Goal: Navigation & Orientation: Find specific page/section

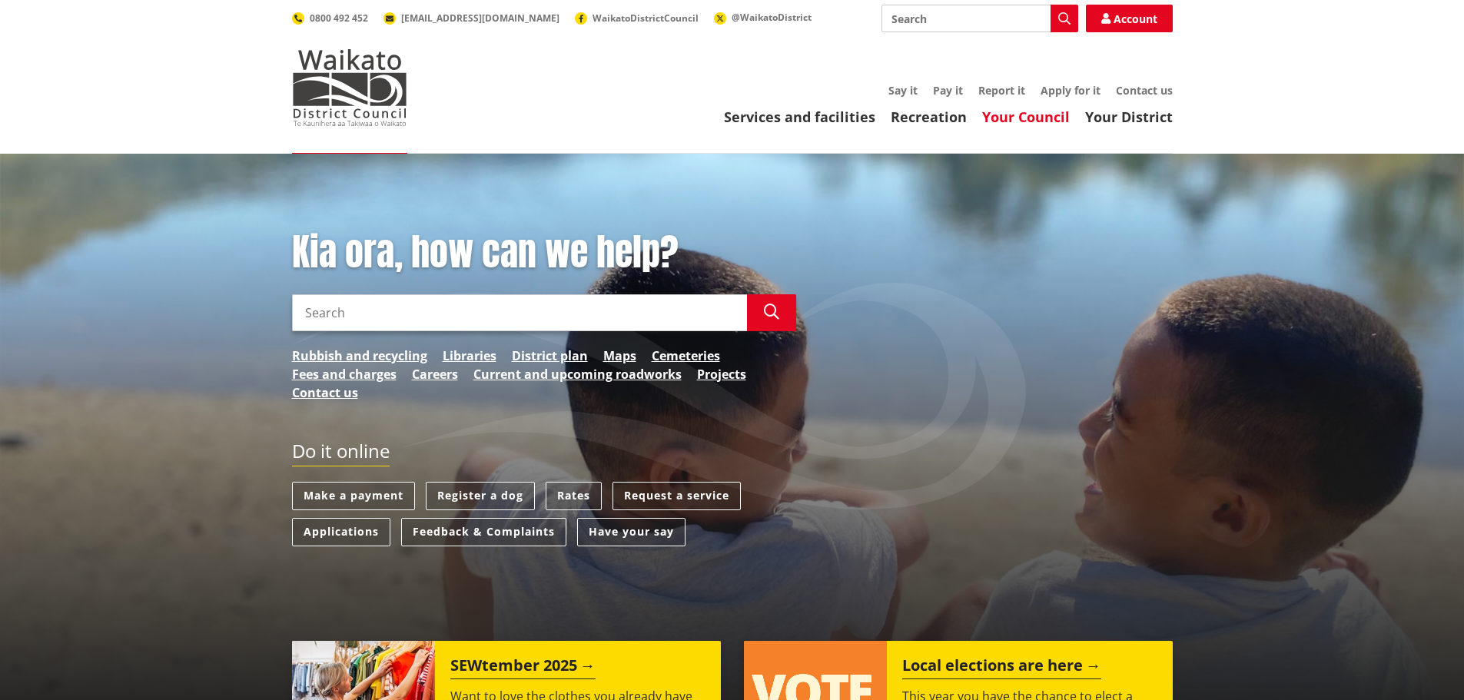
click at [1020, 119] on link "Your Council" at bounding box center [1026, 117] width 88 height 18
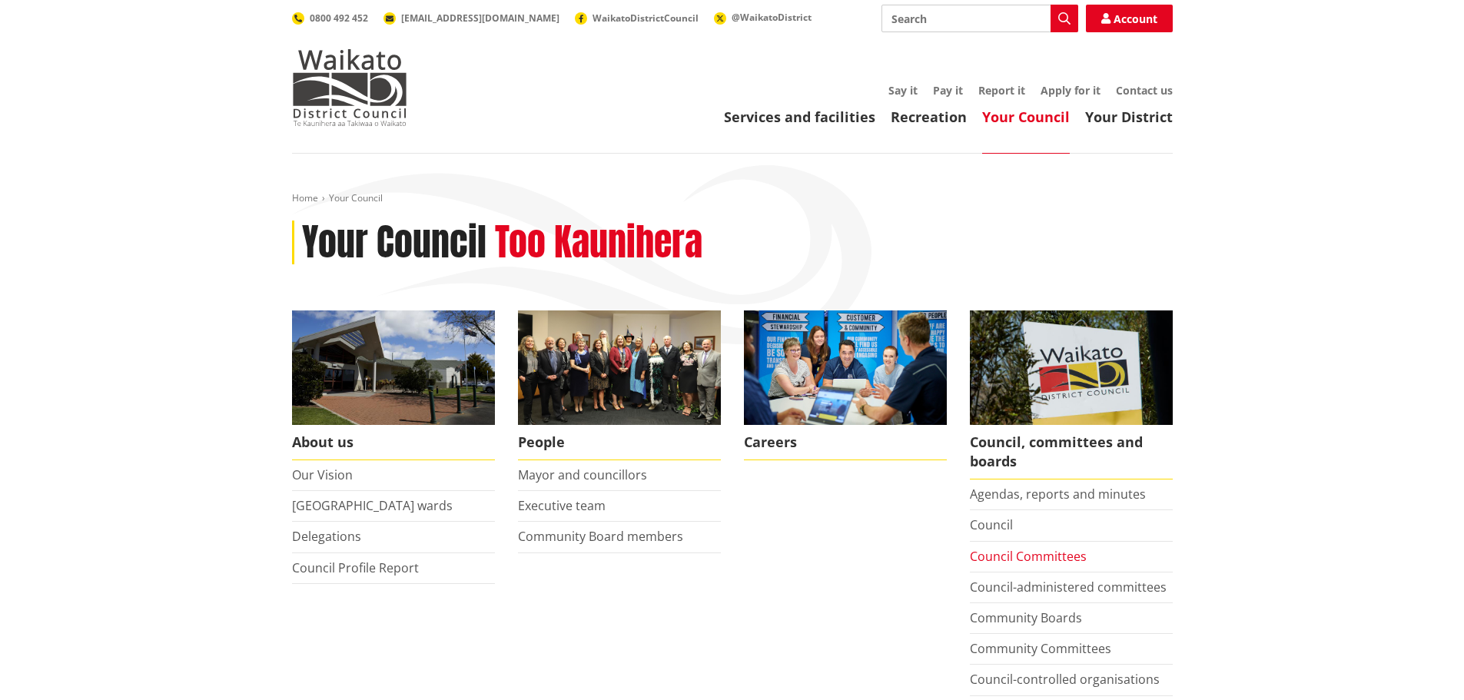
click at [1026, 553] on link "Council Committees" at bounding box center [1028, 556] width 117 height 17
